Goal: Information Seeking & Learning: Learn about a topic

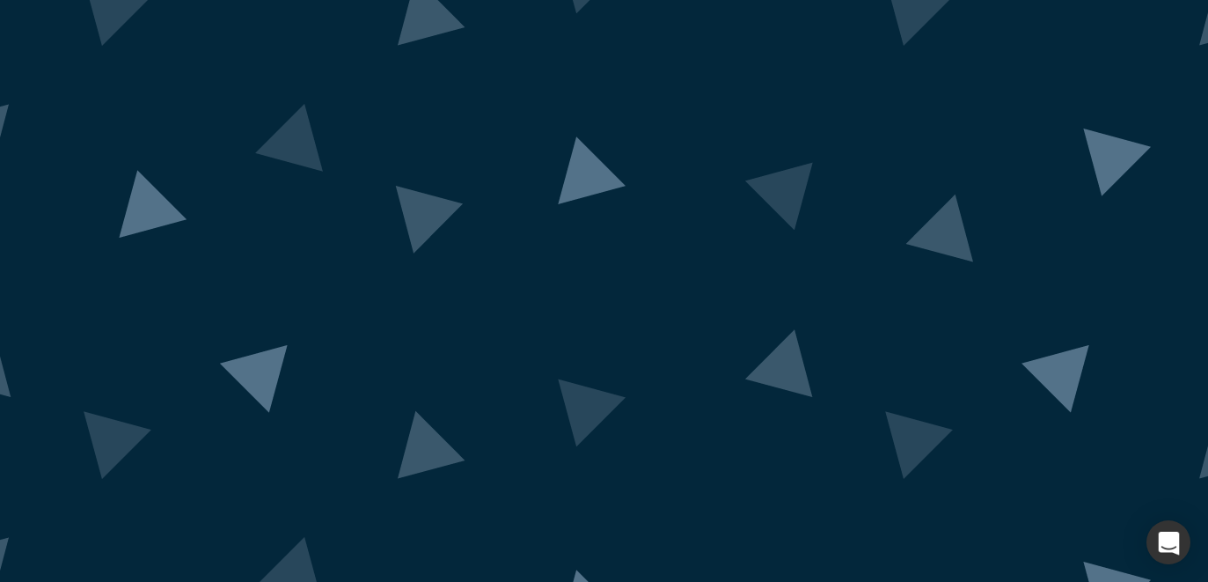
drag, startPoint x: 0, startPoint y: 0, endPoint x: 556, endPoint y: 444, distance: 712.0
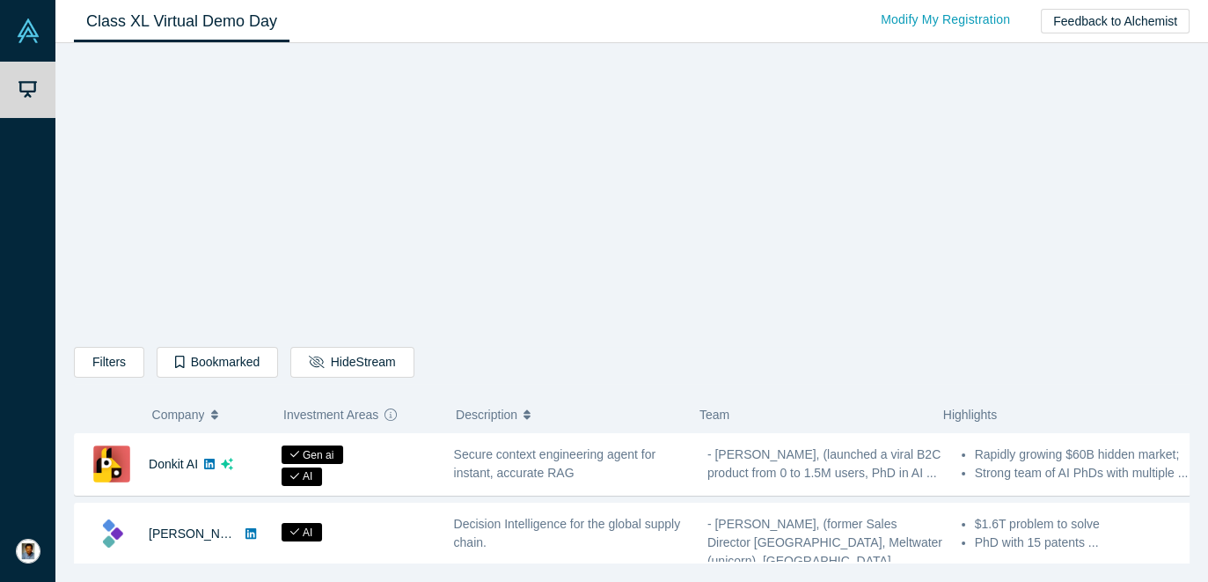
click at [341, 417] on span "Investment Areas" at bounding box center [330, 414] width 95 height 37
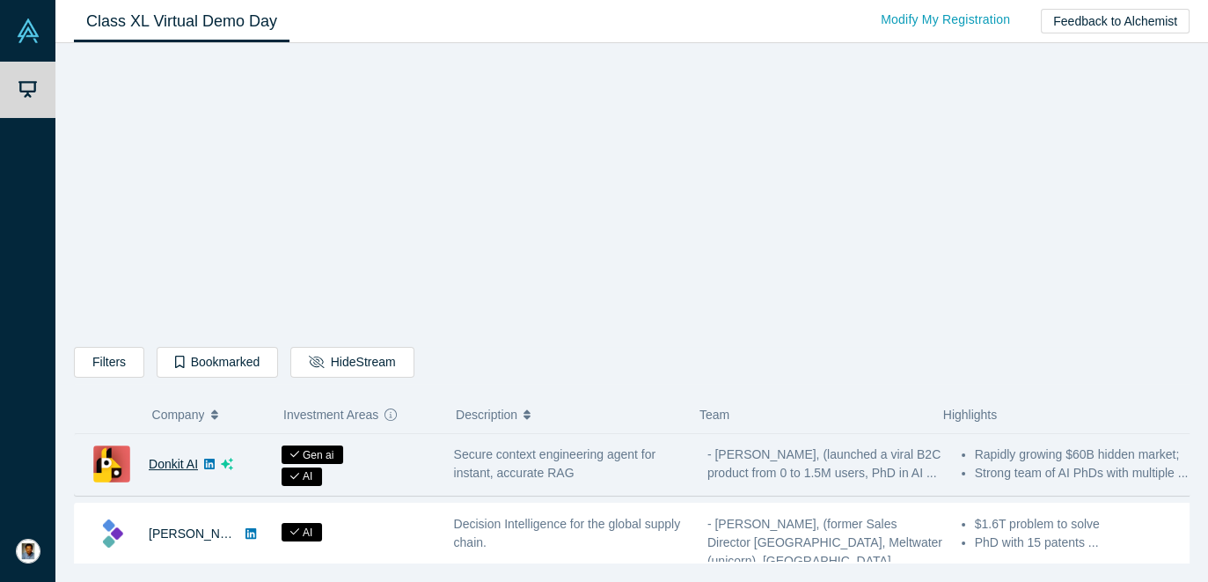
click at [165, 464] on link "Donkit AI" at bounding box center [173, 464] width 49 height 14
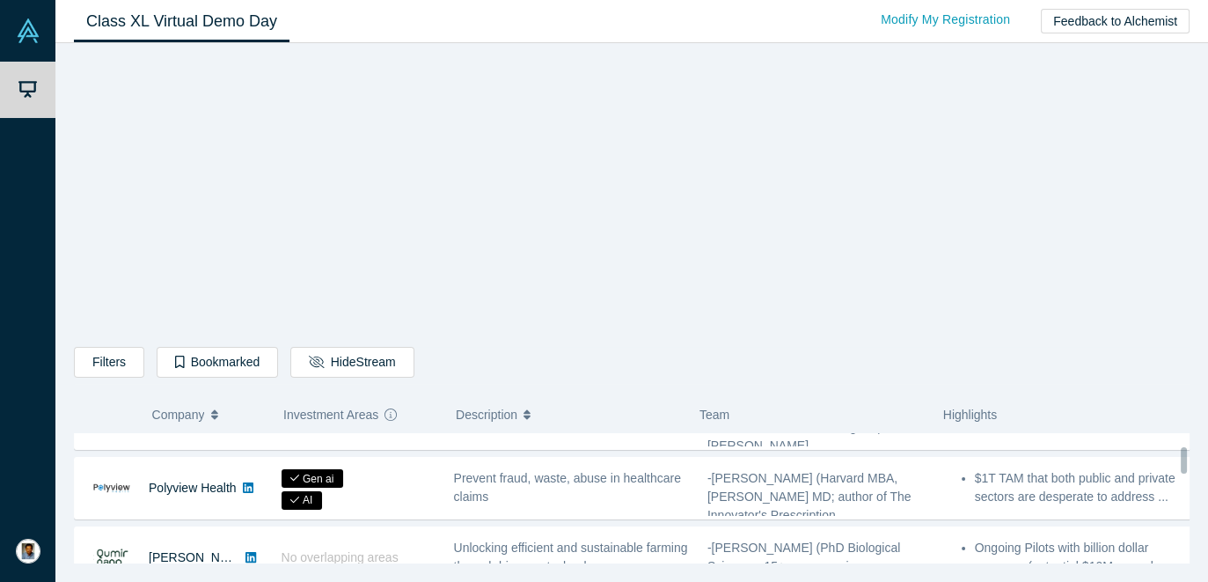
scroll to position [198, 0]
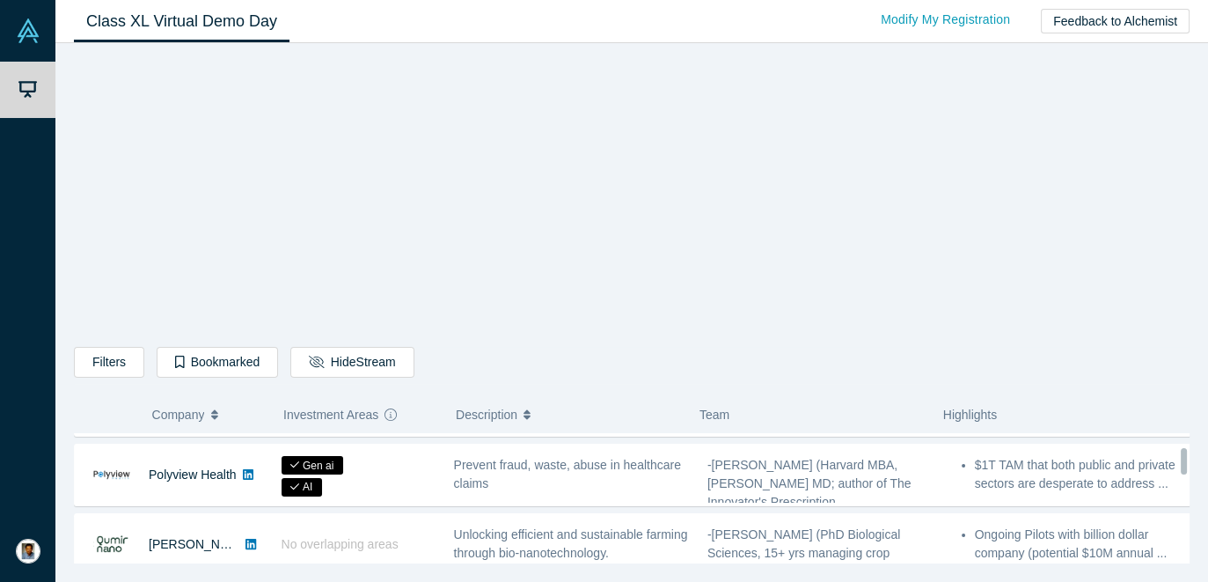
drag, startPoint x: 1183, startPoint y: 451, endPoint x: 1194, endPoint y: 464, distance: 17.5
click at [1194, 464] on div "Filters AI Artificial Intelligence B2B SaaS AI (Artificial Intelligence) Data A…" at bounding box center [631, 312] width 1153 height 539
click at [1184, 460] on div at bounding box center [1184, 461] width 6 height 26
click at [150, 204] on div "Filters AI Artificial Intelligence B2B SaaS AI (Artificial Intelligence) Data A…" at bounding box center [632, 309] width 1116 height 508
click at [1087, 218] on div "Filters AI Artificial Intelligence B2B SaaS AI (Artificial Intelligence) Data A…" at bounding box center [632, 309] width 1116 height 508
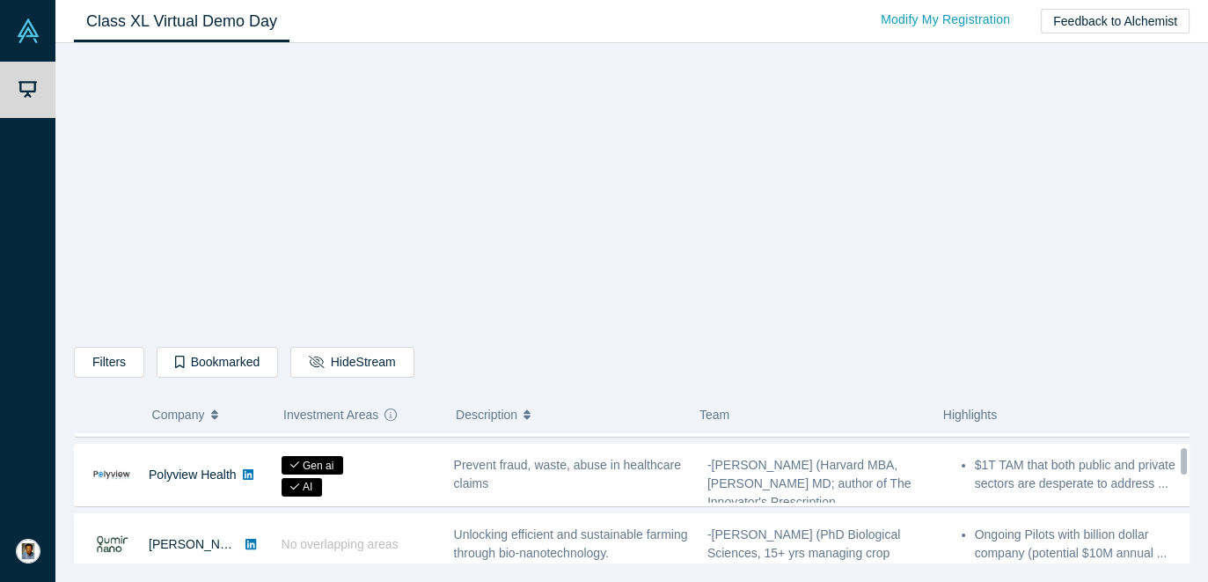
click at [1185, 459] on div at bounding box center [1184, 461] width 6 height 26
click at [1184, 459] on div at bounding box center [1184, 461] width 6 height 26
click at [1182, 456] on div at bounding box center [1184, 461] width 6 height 26
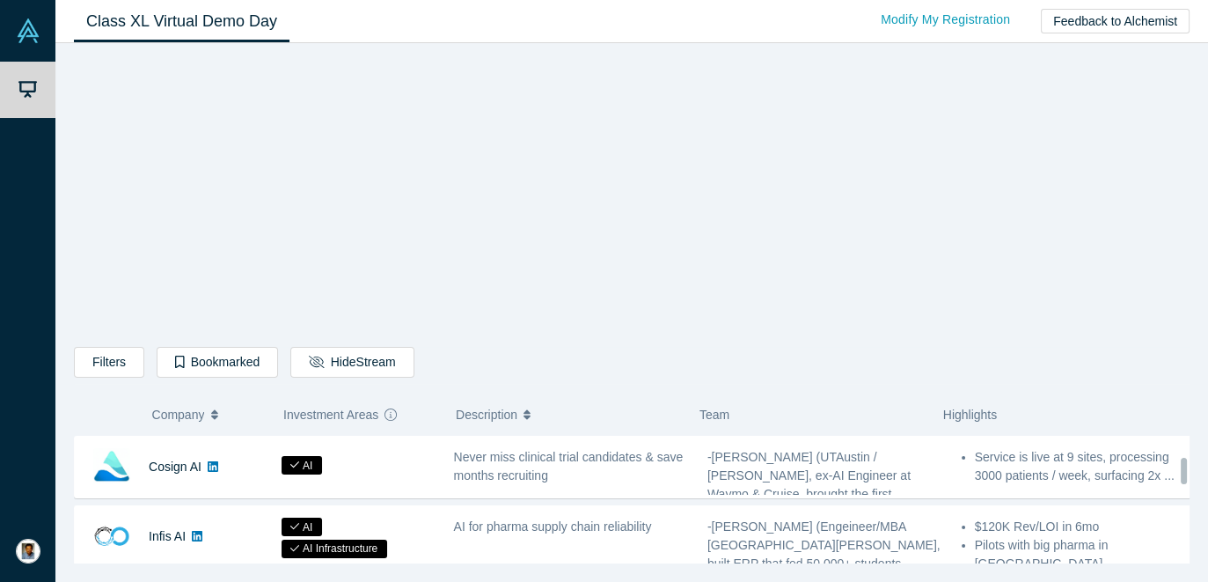
scroll to position [1524, 0]
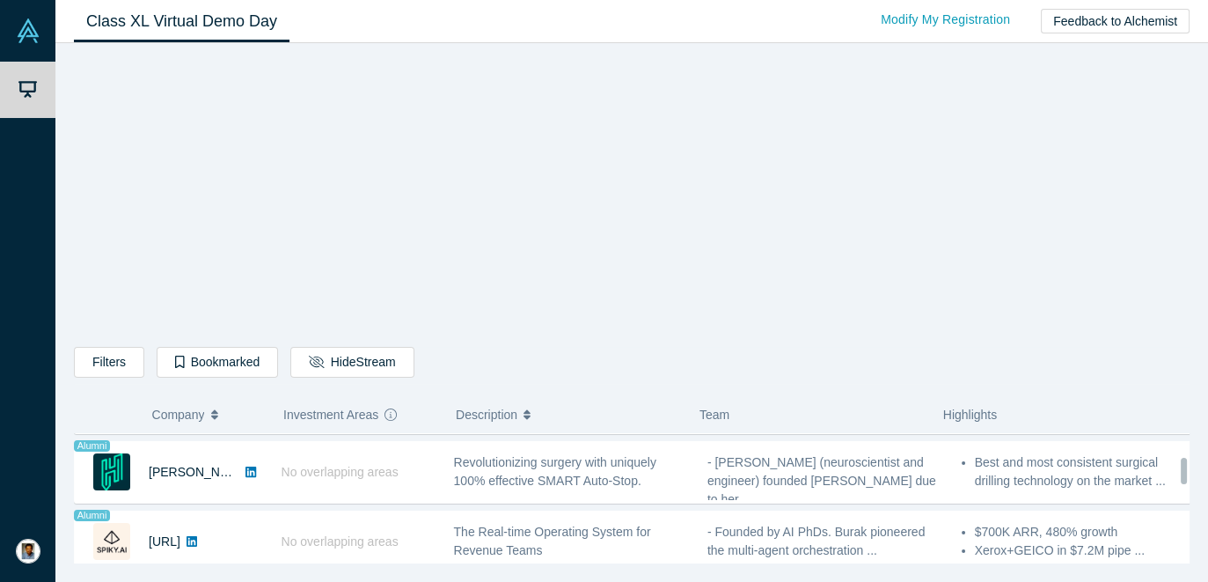
click at [1184, 556] on div at bounding box center [1185, 498] width 5 height 127
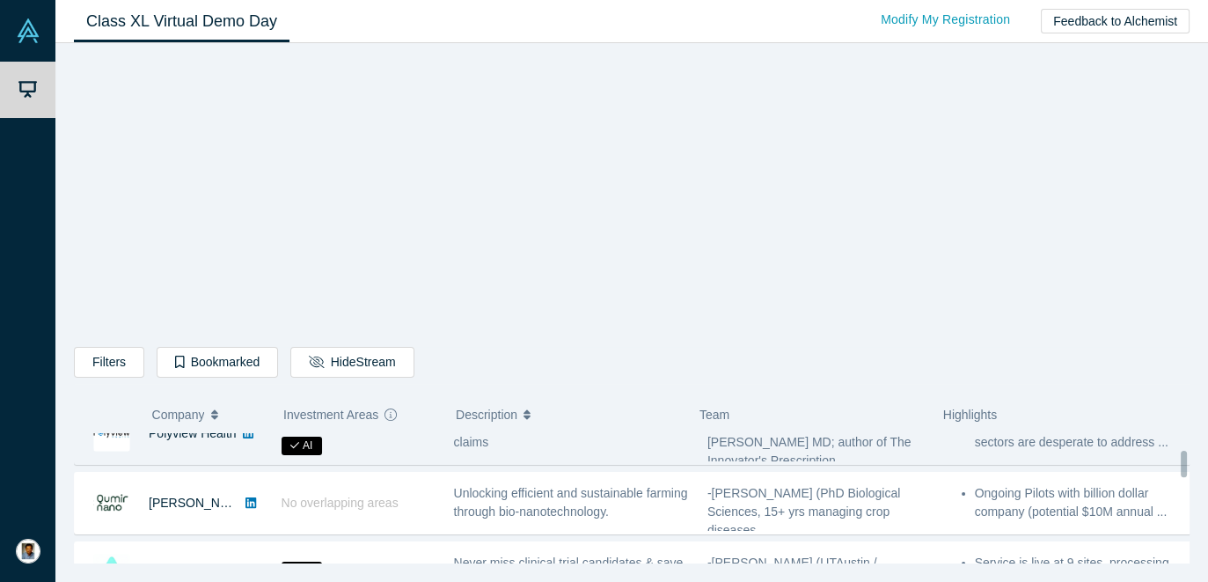
scroll to position [199, 0]
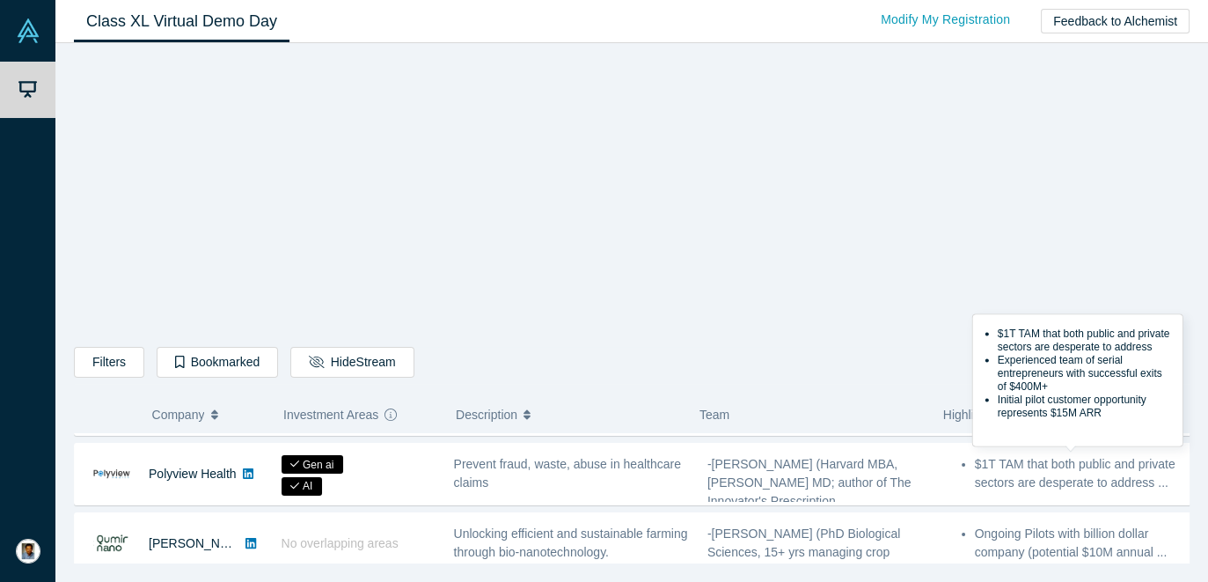
drag, startPoint x: 1173, startPoint y: 462, endPoint x: 125, endPoint y: 154, distance: 1092.5
click at [125, 154] on div "Filters AI Artificial Intelligence B2B SaaS AI (Artificial Intelligence) Data A…" at bounding box center [632, 309] width 1116 height 508
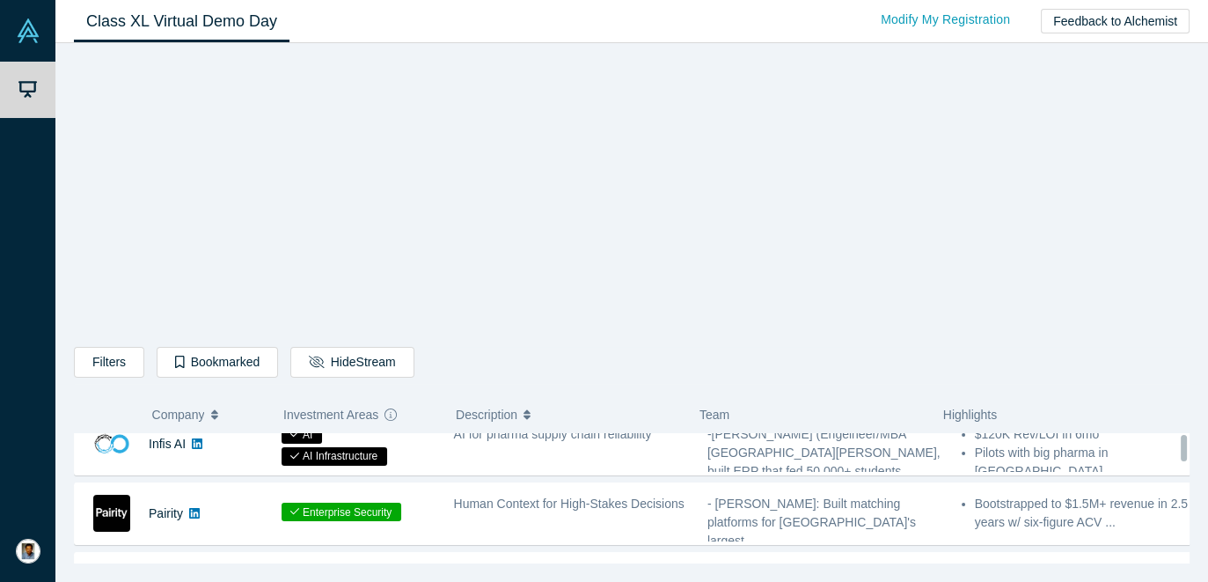
scroll to position [0, 0]
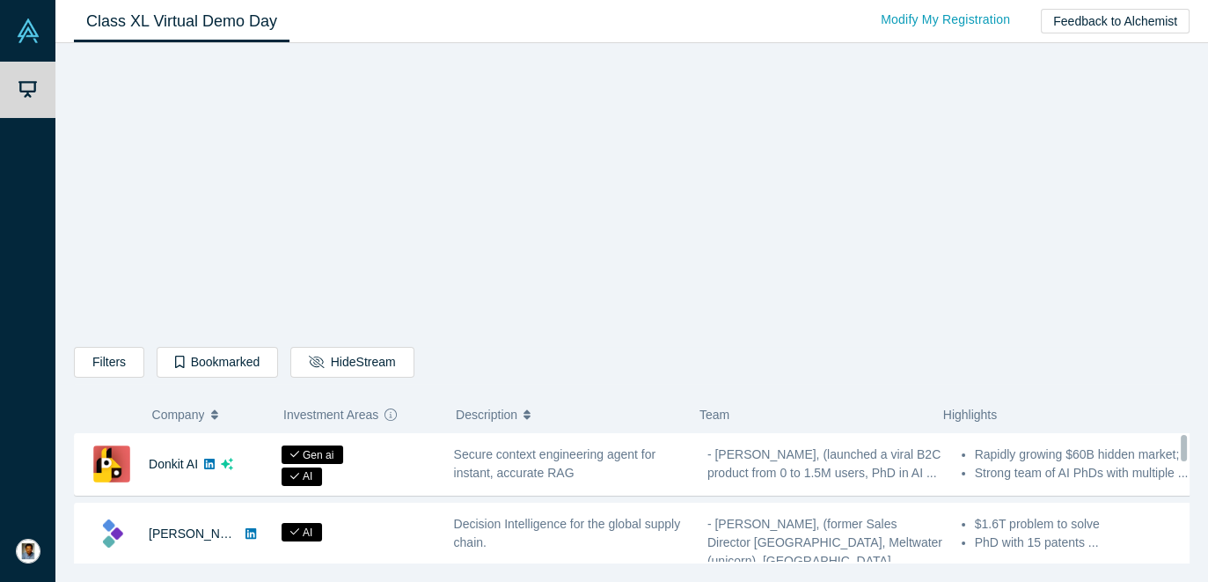
drag, startPoint x: 1182, startPoint y: 458, endPoint x: 1175, endPoint y: 323, distance: 134.8
click at [1175, 323] on div "Filters AI Artificial Intelligence B2B SaaS AI (Artificial Intelligence) Data A…" at bounding box center [632, 309] width 1116 height 508
click at [1013, 203] on div "Filters AI Artificial Intelligence B2B SaaS AI (Artificial Intelligence) Data A…" at bounding box center [632, 309] width 1116 height 508
click at [1039, 202] on div "Filters AI Artificial Intelligence B2B SaaS AI (Artificial Intelligence) Data A…" at bounding box center [632, 309] width 1116 height 508
click at [984, 247] on div "Filters AI Artificial Intelligence B2B SaaS AI (Artificial Intelligence) Data A…" at bounding box center [632, 309] width 1116 height 508
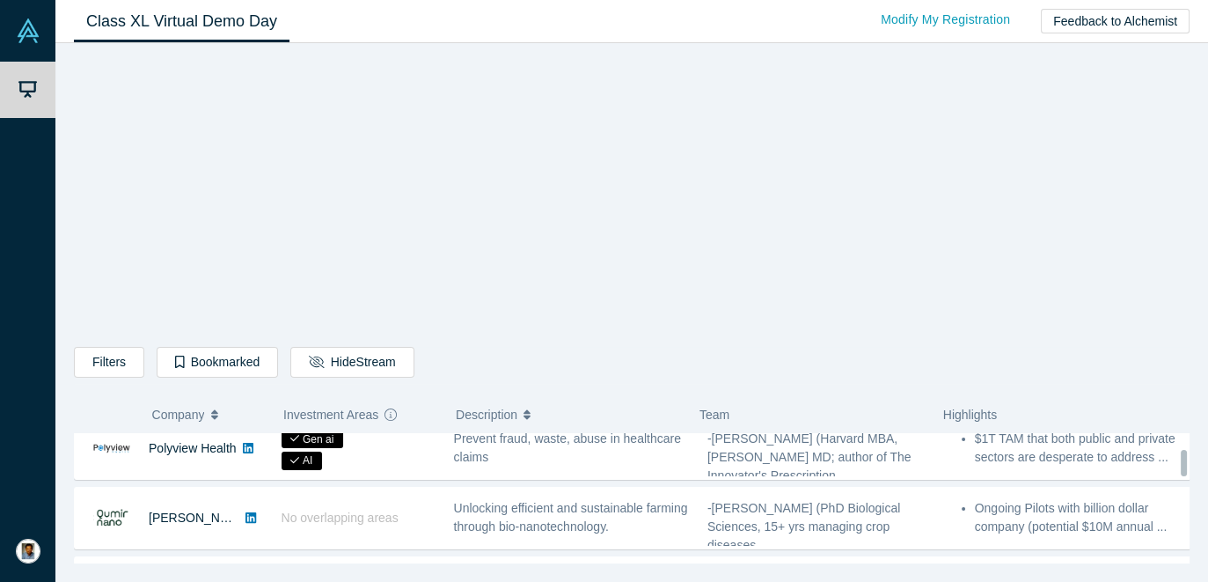
scroll to position [211, 0]
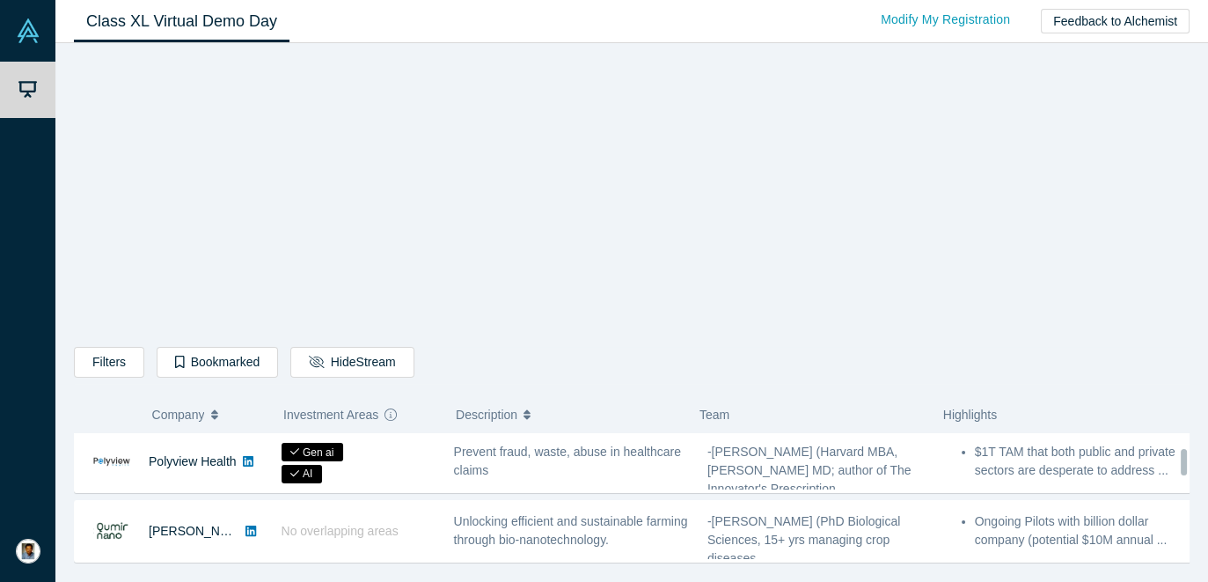
drag, startPoint x: 1184, startPoint y: 448, endPoint x: 1186, endPoint y: 462, distance: 14.3
click at [1186, 462] on div at bounding box center [1184, 462] width 6 height 26
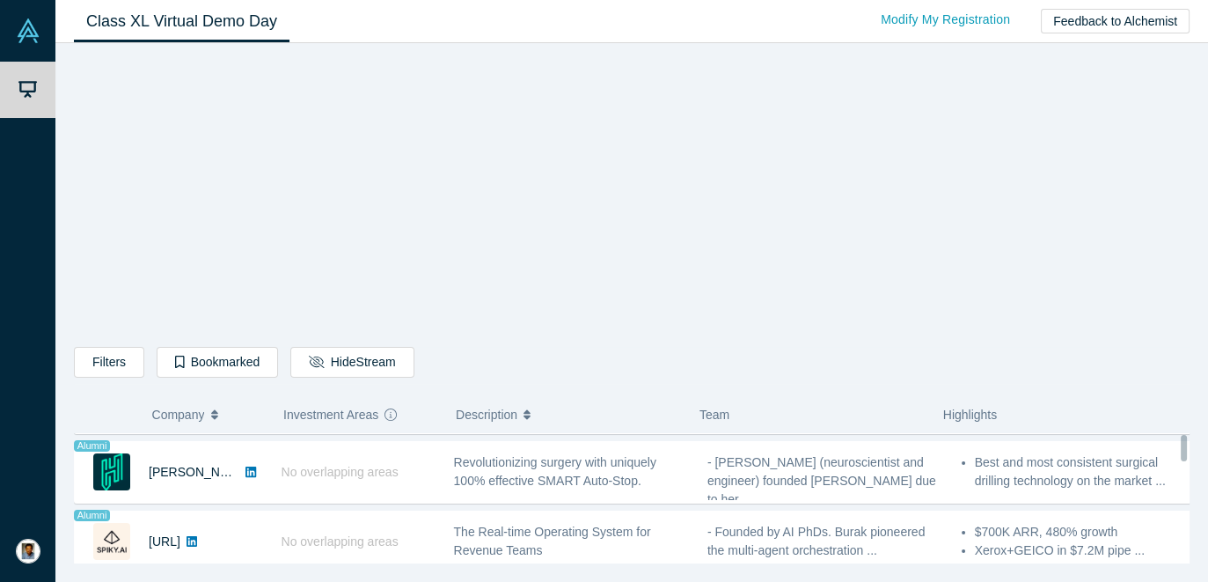
scroll to position [0, 0]
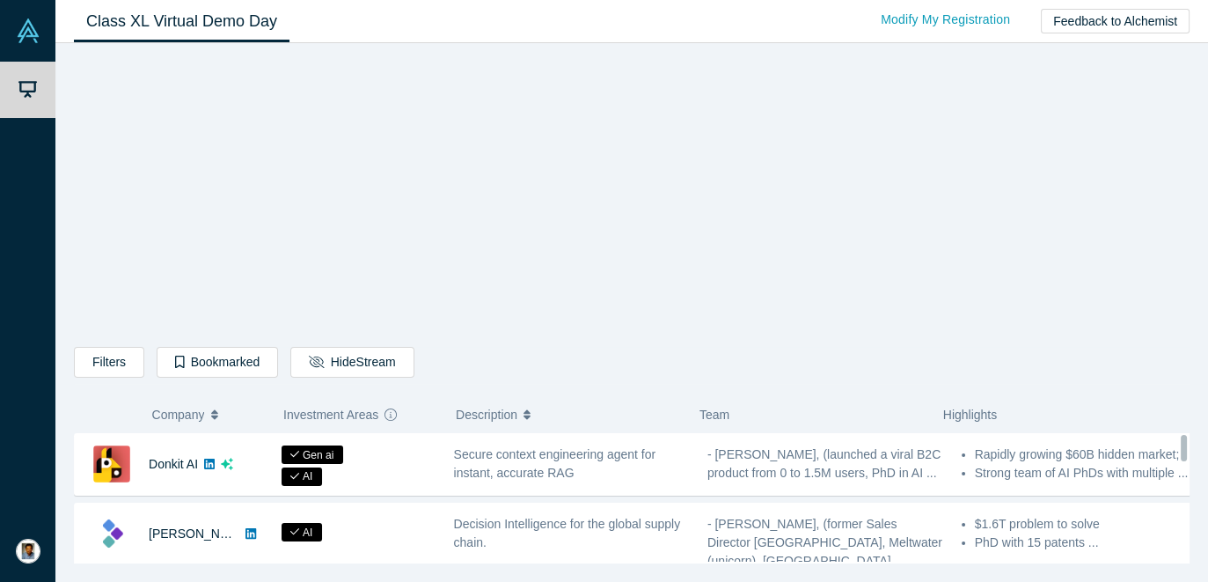
drag, startPoint x: 1185, startPoint y: 457, endPoint x: 1206, endPoint y: 148, distance: 309.6
click at [1206, 148] on div "Filters AI Artificial Intelligence B2B SaaS AI (Artificial Intelligence) Data A…" at bounding box center [631, 312] width 1153 height 539
click at [231, 204] on div "Filters AI Artificial Intelligence B2B SaaS AI (Artificial Intelligence) Data A…" at bounding box center [632, 309] width 1116 height 508
click at [1087, 231] on div "Filters AI Artificial Intelligence B2B SaaS AI (Artificial Intelligence) Data A…" at bounding box center [632, 309] width 1116 height 508
click at [1059, 217] on div "Filters AI Artificial Intelligence B2B SaaS AI (Artificial Intelligence) Data A…" at bounding box center [632, 309] width 1116 height 508
